Goal: Information Seeking & Learning: Learn about a topic

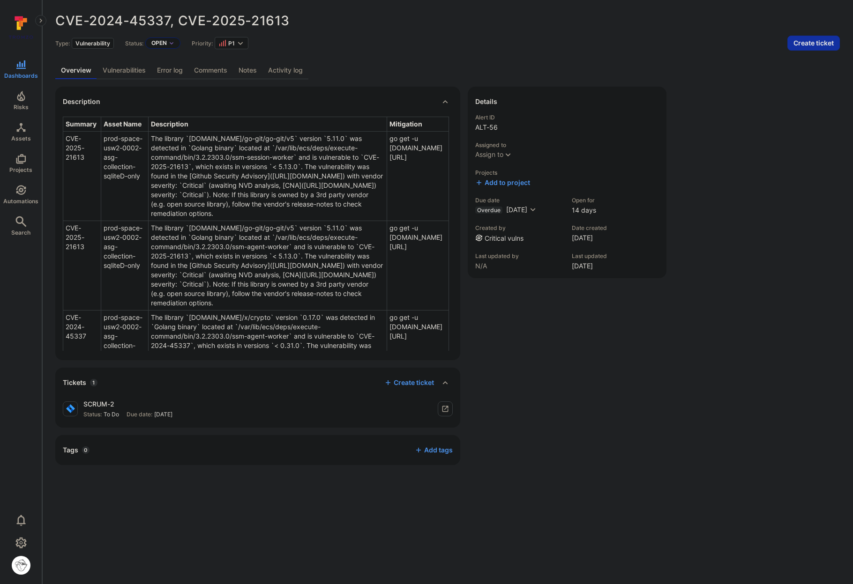
click at [134, 69] on link "Vulnerabilities" at bounding box center [124, 70] width 54 height 17
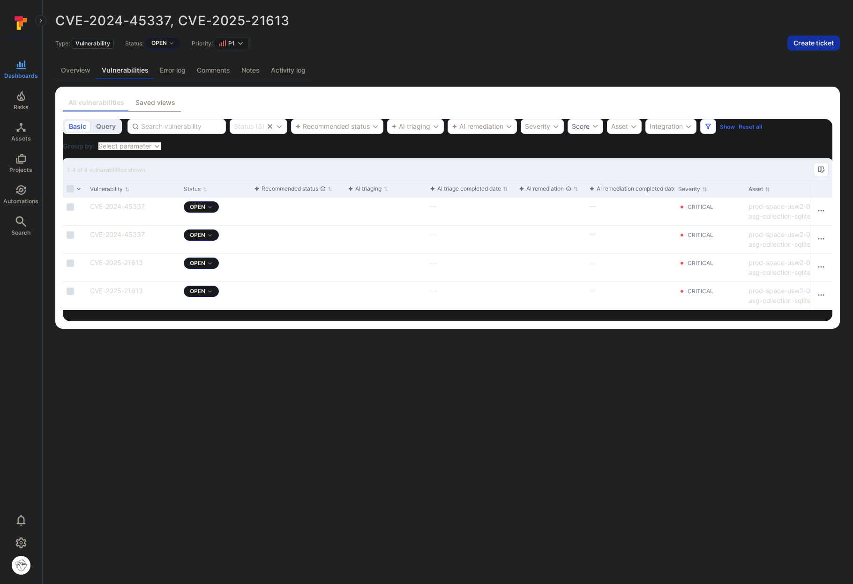
click at [283, 75] on link "Activity log" at bounding box center [288, 70] width 46 height 17
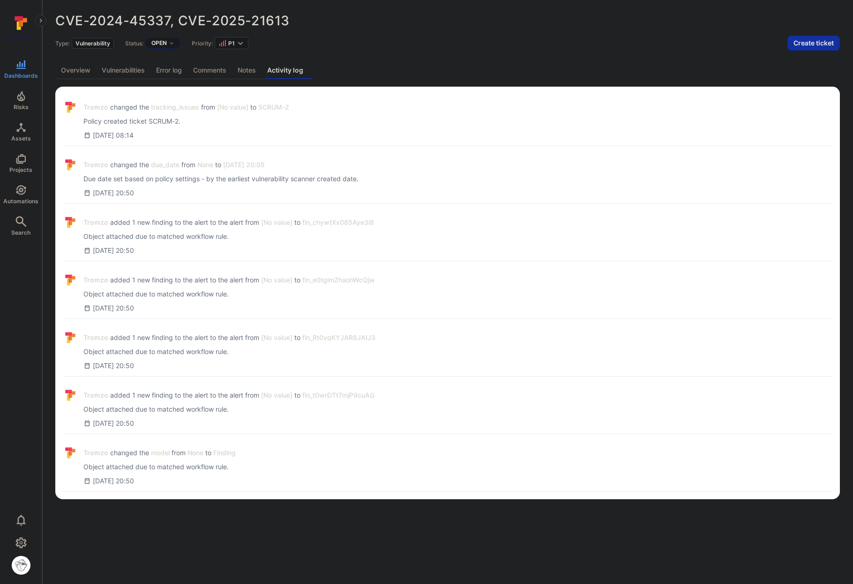
click at [231, 67] on link "Comments" at bounding box center [209, 70] width 45 height 17
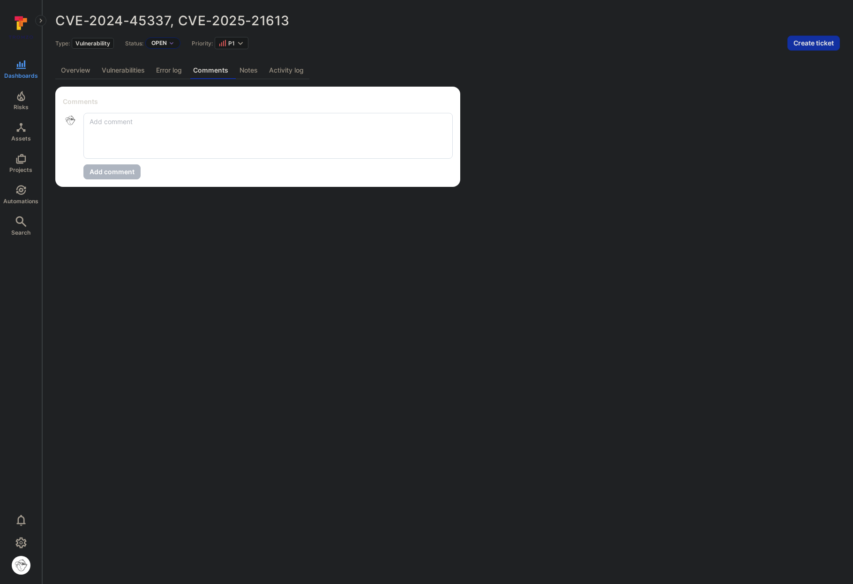
click at [240, 68] on link "Notes" at bounding box center [249, 70] width 30 height 17
click at [161, 72] on link "Error log" at bounding box center [168, 70] width 37 height 17
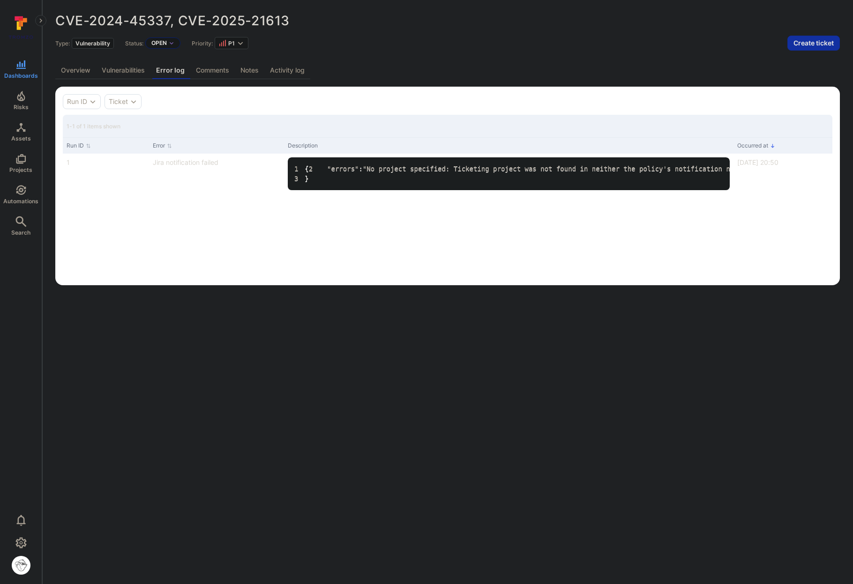
click at [134, 73] on link "Vulnerabilities" at bounding box center [123, 70] width 54 height 17
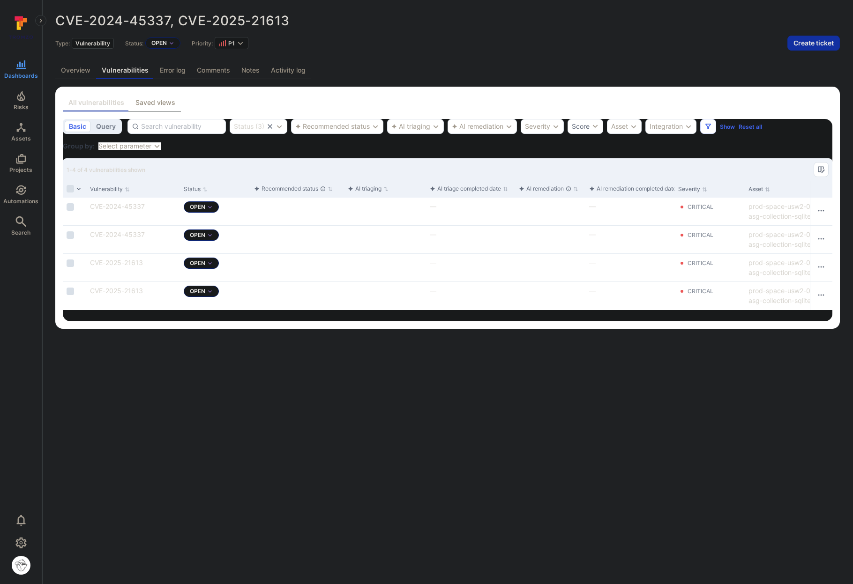
click at [86, 69] on link "Overview" at bounding box center [75, 70] width 41 height 17
